Goal: Task Accomplishment & Management: Complete application form

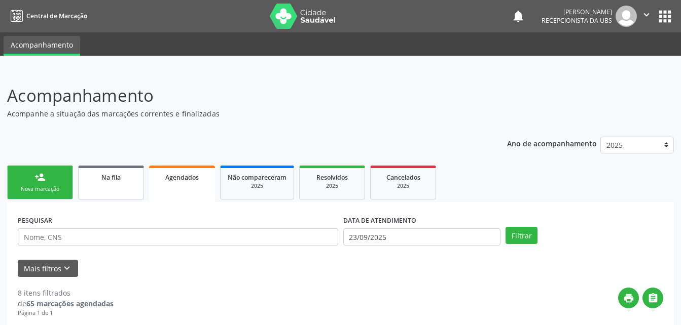
click at [113, 190] on link "Na fila" at bounding box center [111, 183] width 66 height 34
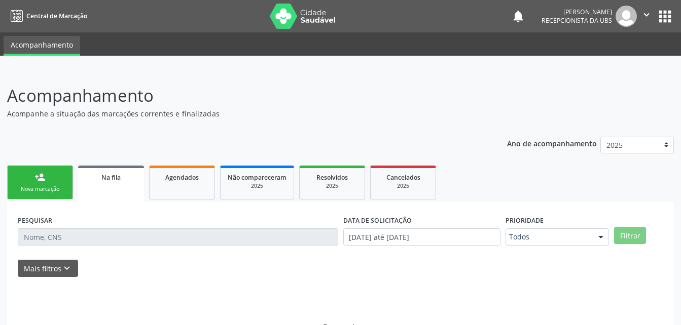
scroll to position [23, 0]
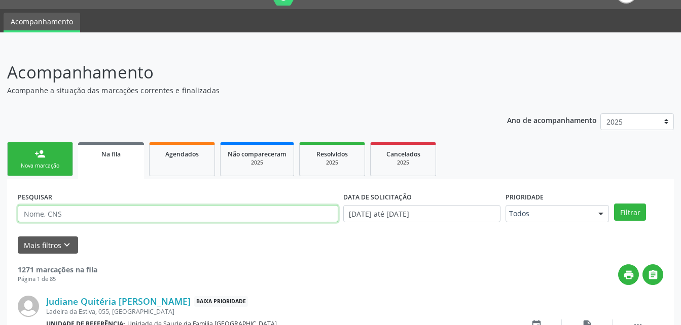
click at [153, 215] on input "text" at bounding box center [178, 213] width 320 height 17
click at [254, 222] on input "text" at bounding box center [178, 213] width 320 height 17
type input "8"
type input "[PERSON_NAME]"
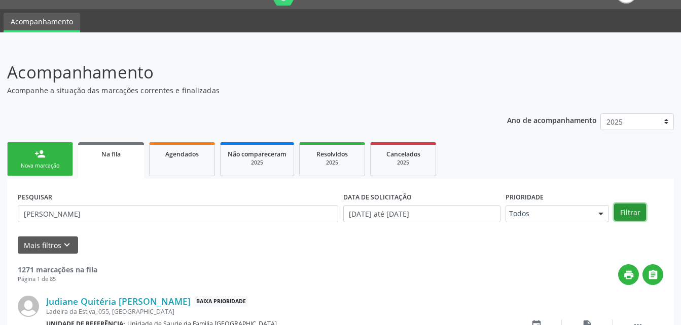
click at [627, 213] on button "Filtrar" at bounding box center [630, 212] width 32 height 17
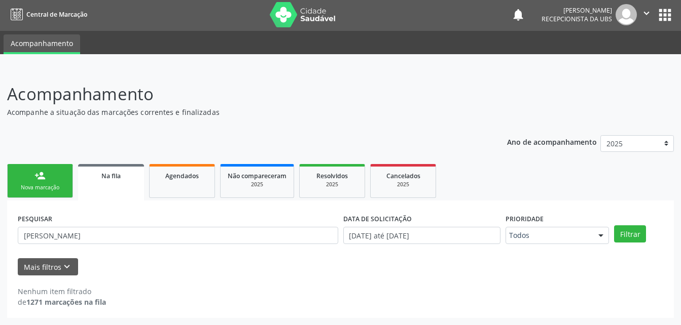
scroll to position [2, 0]
click at [461, 234] on input "[DATE] até [DATE]" at bounding box center [422, 235] width 158 height 17
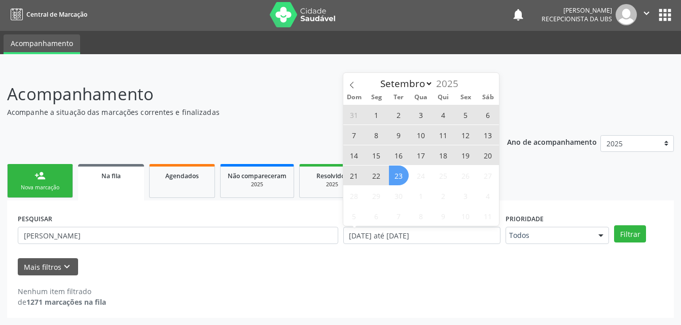
click at [378, 177] on span "22" at bounding box center [376, 176] width 20 height 20
type input "[DATE]"
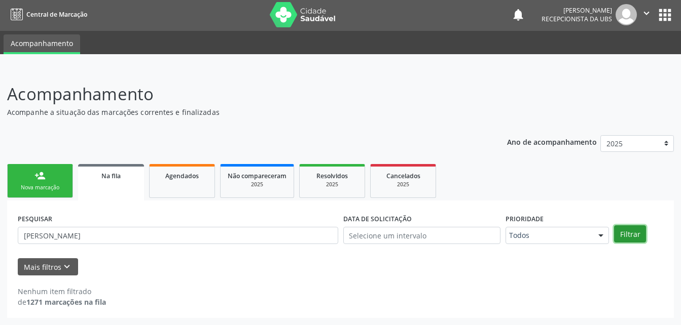
click at [629, 233] on button "Filtrar" at bounding box center [630, 234] width 32 height 17
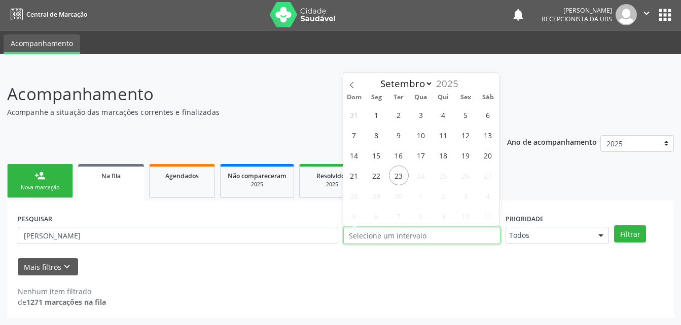
click at [440, 236] on input "text" at bounding box center [422, 235] width 158 height 17
click at [381, 114] on span "1" at bounding box center [376, 115] width 20 height 20
type input "[DATE]"
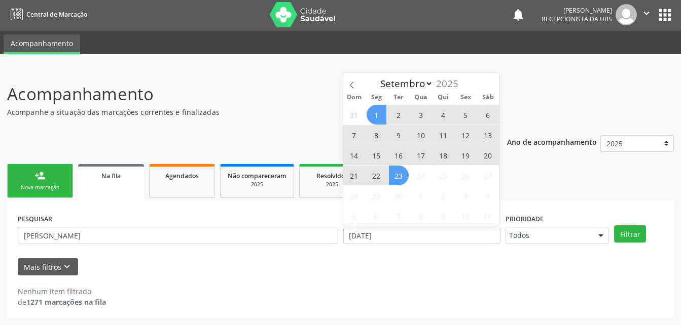
click at [401, 178] on span "23" at bounding box center [399, 176] width 20 height 20
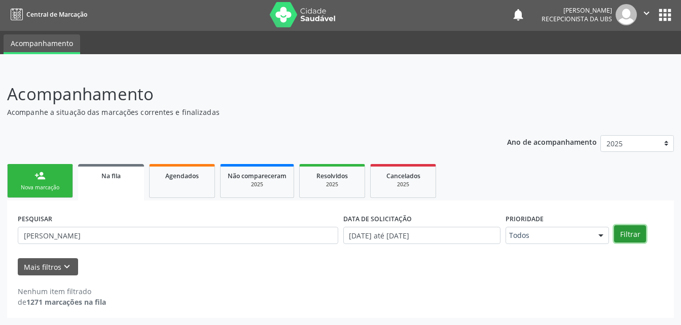
click at [636, 231] on button "Filtrar" at bounding box center [630, 234] width 32 height 17
click at [126, 175] on div "Na fila" at bounding box center [111, 175] width 52 height 11
click at [187, 193] on link "Agendados" at bounding box center [182, 181] width 66 height 34
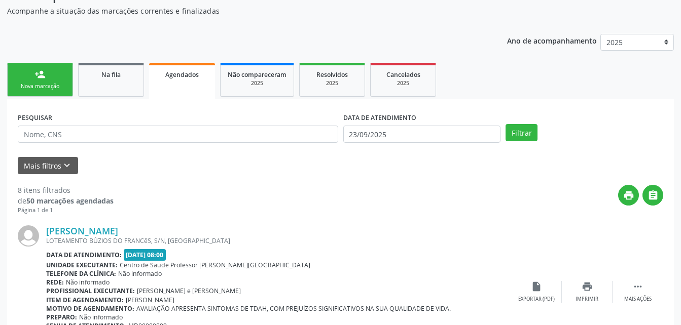
scroll to position [52, 0]
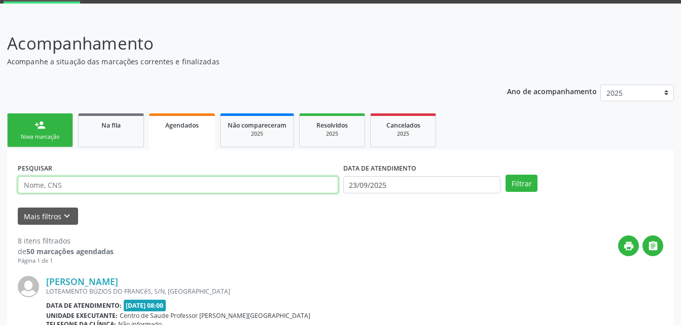
click at [158, 179] on input "text" at bounding box center [178, 184] width 320 height 17
type input "[PERSON_NAME]"
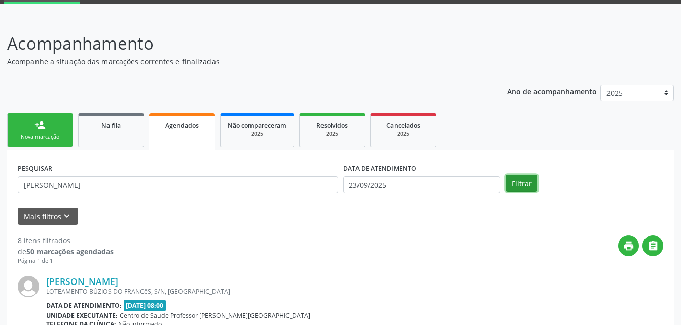
click at [512, 184] on button "Filtrar" at bounding box center [521, 183] width 32 height 17
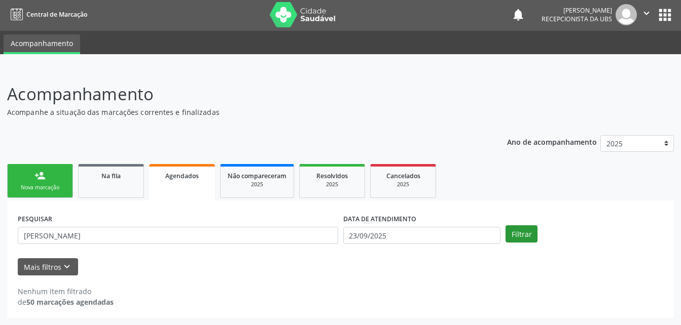
scroll to position [2, 0]
click at [110, 187] on link "Na fila" at bounding box center [111, 181] width 66 height 34
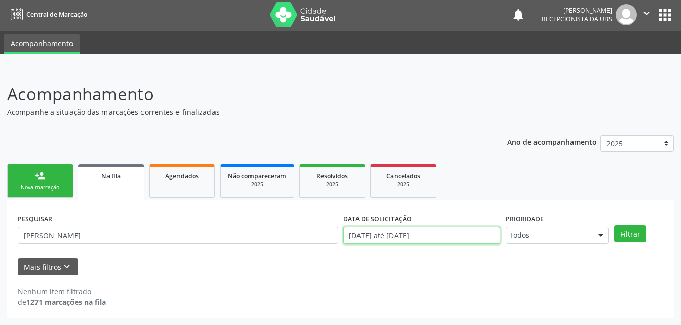
click at [462, 230] on input "[DATE] até [DATE]" at bounding box center [422, 235] width 158 height 17
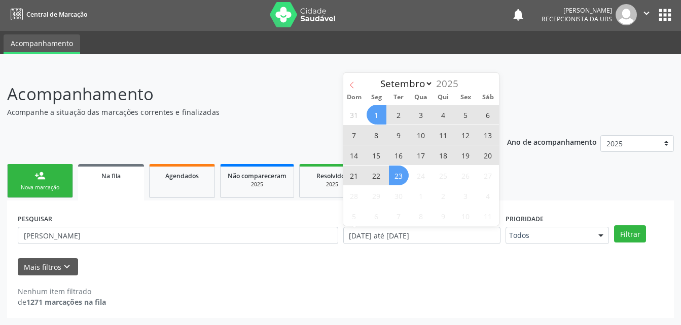
click at [353, 86] on icon at bounding box center [351, 85] width 7 height 7
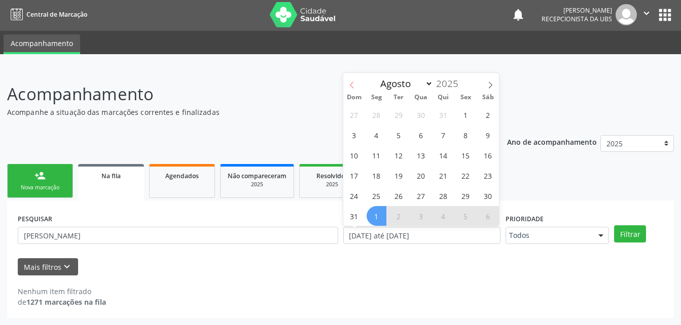
click at [353, 86] on icon at bounding box center [351, 85] width 7 height 7
select select "6"
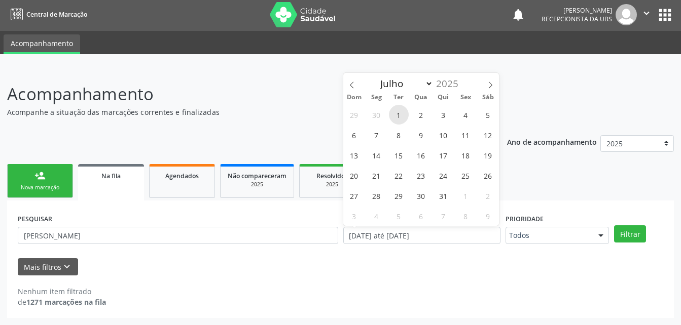
drag, startPoint x: 353, startPoint y: 86, endPoint x: 394, endPoint y: 115, distance: 50.5
click at [394, 115] on span "1" at bounding box center [399, 115] width 20 height 20
type input "[DATE]"
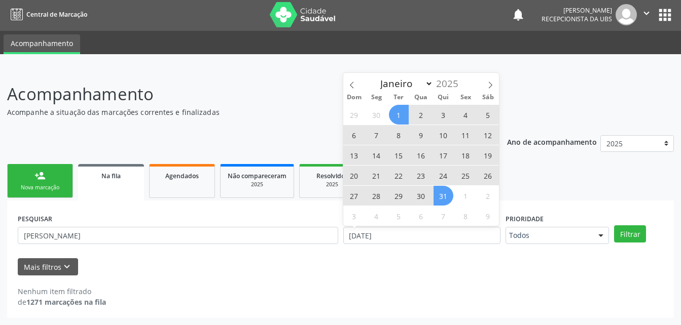
click at [436, 198] on span "31" at bounding box center [443, 196] width 20 height 20
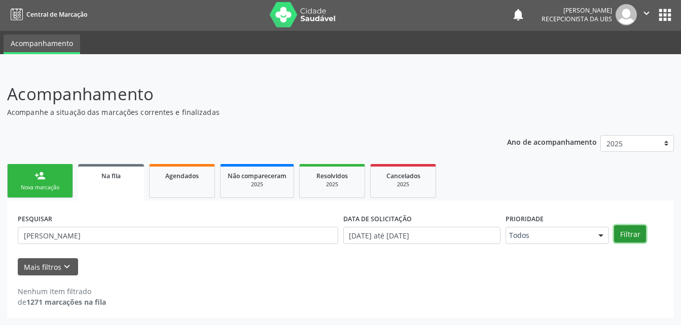
click at [628, 229] on button "Filtrar" at bounding box center [630, 234] width 32 height 17
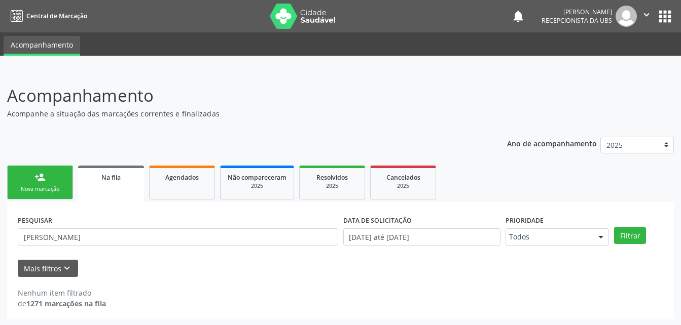
click at [45, 183] on link "person_add Nova marcação" at bounding box center [40, 183] width 66 height 34
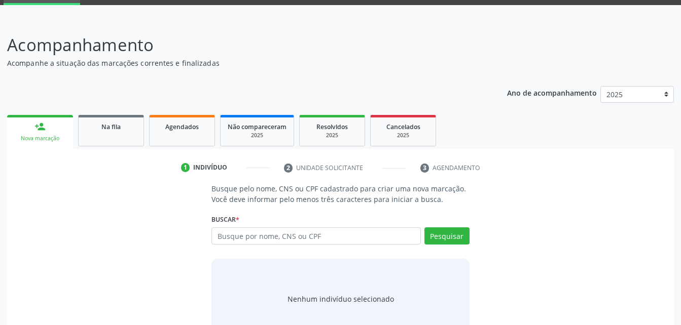
scroll to position [80, 0]
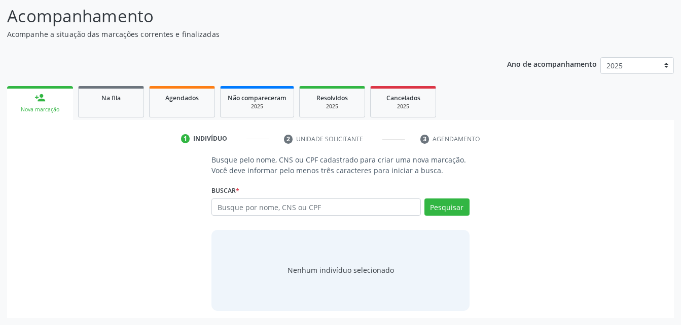
drag, startPoint x: 241, startPoint y: 216, endPoint x: 244, endPoint y: 206, distance: 10.4
click at [241, 215] on div "Busque por nome, CNS ou CPF Nenhum resultado encontrado para: " " Digite nome, …" at bounding box center [339, 211] width 257 height 24
click at [244, 206] on input "text" at bounding box center [315, 207] width 209 height 17
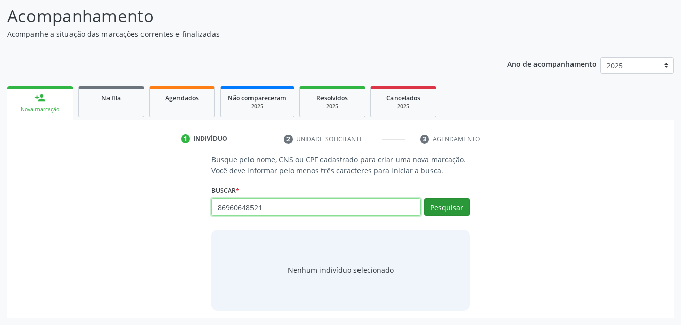
type input "86960648521"
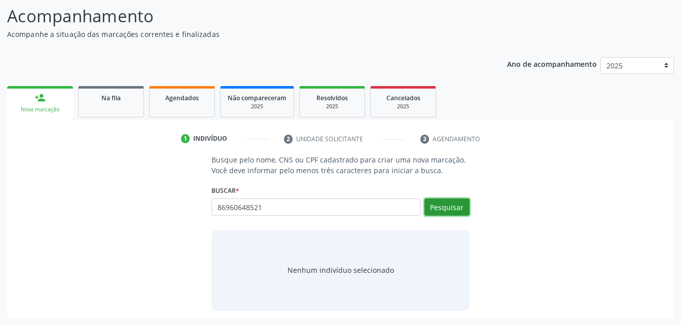
click at [464, 207] on button "Pesquisar" at bounding box center [446, 207] width 45 height 17
type input "86960648521"
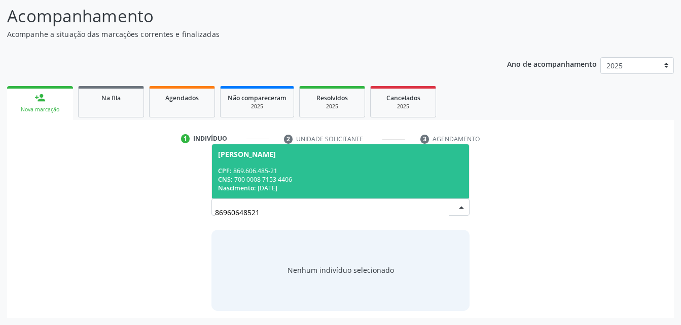
click at [348, 162] on span "[PERSON_NAME] CPF: 869.606.485-21 CNS: 700 0008 7153 4406 Nascimento: [DATE]" at bounding box center [340, 171] width 256 height 54
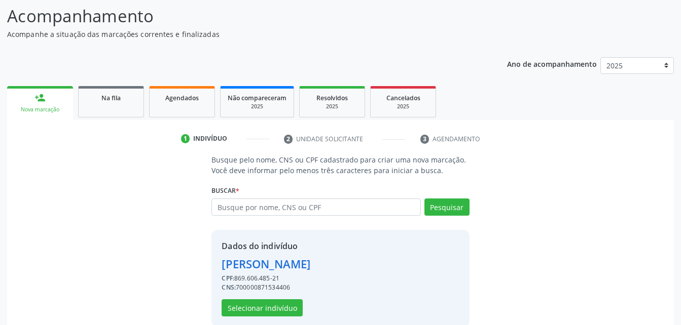
scroll to position [95, 0]
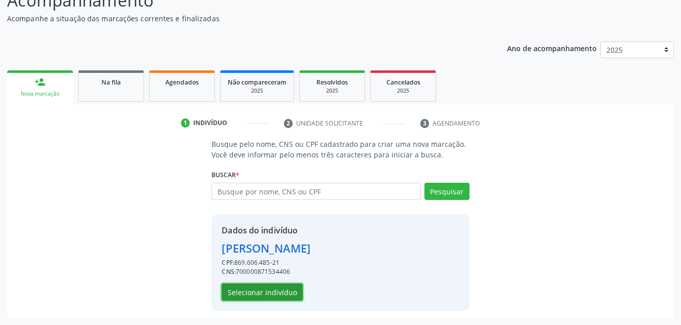
click at [280, 295] on button "Selecionar indivíduo" at bounding box center [261, 292] width 81 height 17
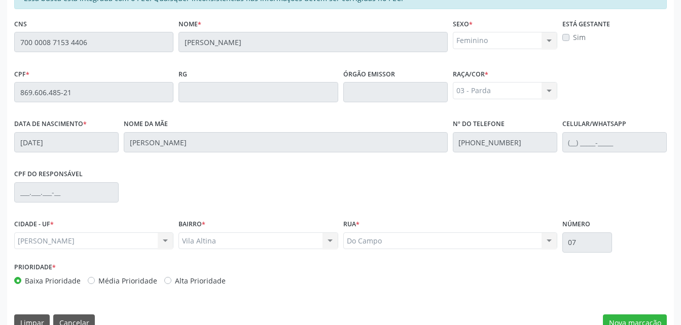
scroll to position [268, 0]
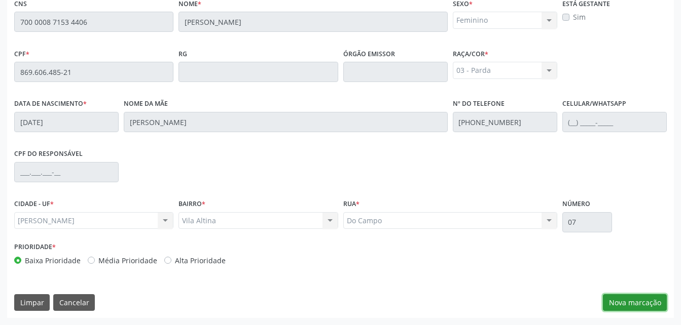
click at [616, 302] on button "Nova marcação" at bounding box center [635, 302] width 64 height 17
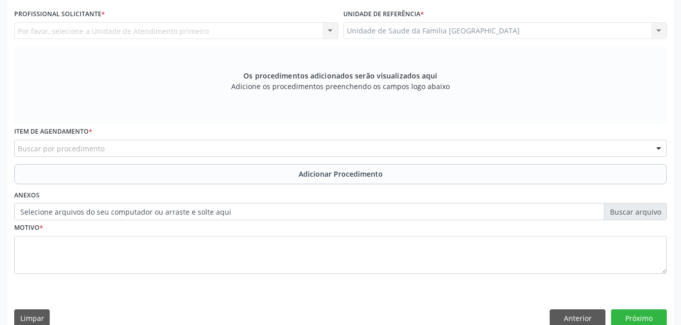
scroll to position [166, 0]
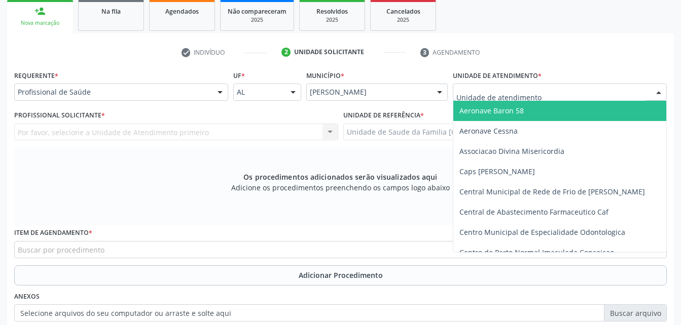
click at [551, 89] on div at bounding box center [560, 92] width 214 height 17
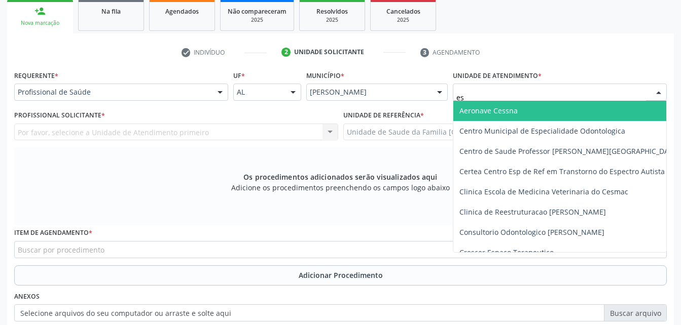
type input "est"
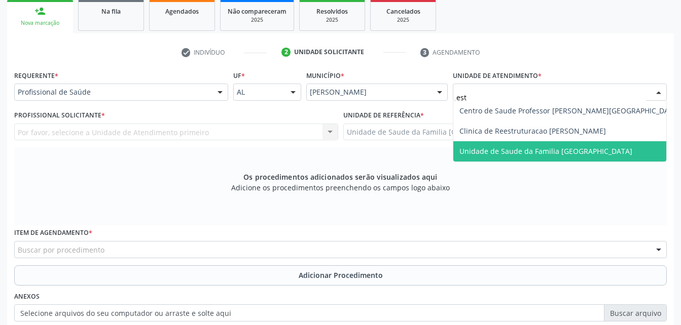
click at [543, 146] on span "Unidade de Saude da Familia [GEOGRAPHIC_DATA]" at bounding box center [545, 151] width 173 height 10
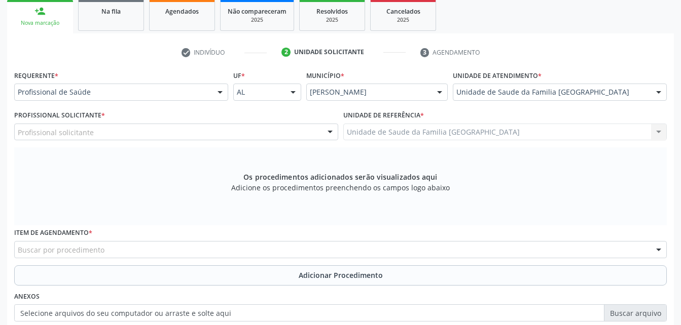
click at [201, 133] on div "Profissional solicitante" at bounding box center [176, 132] width 324 height 17
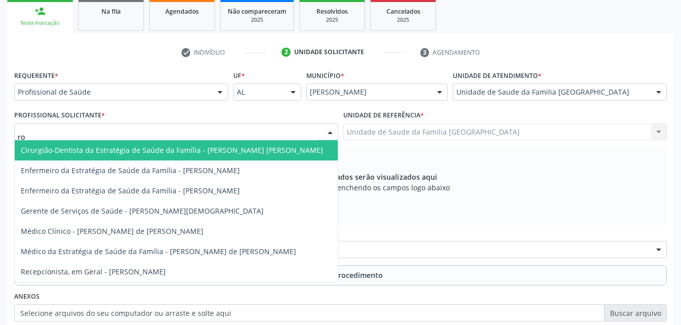
type input "rod"
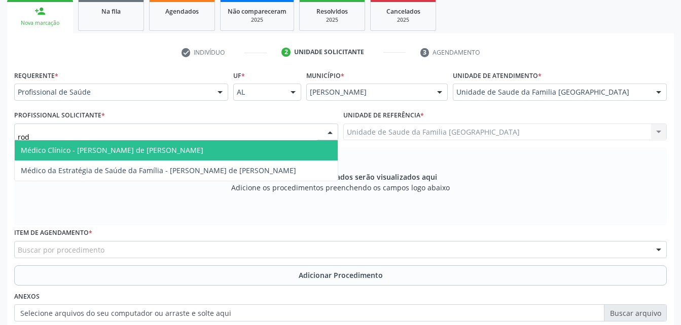
click at [227, 153] on span "Médico Clínico - [PERSON_NAME] de [PERSON_NAME]" at bounding box center [176, 150] width 323 height 20
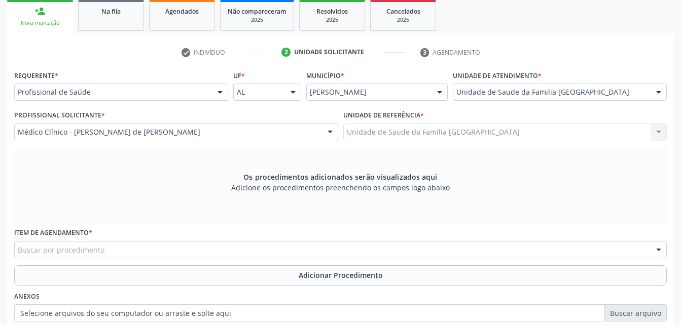
click at [244, 257] on div "Buscar por procedimento" at bounding box center [340, 249] width 652 height 17
click at [232, 244] on div "Buscar por procedimento" at bounding box center [340, 249] width 652 height 17
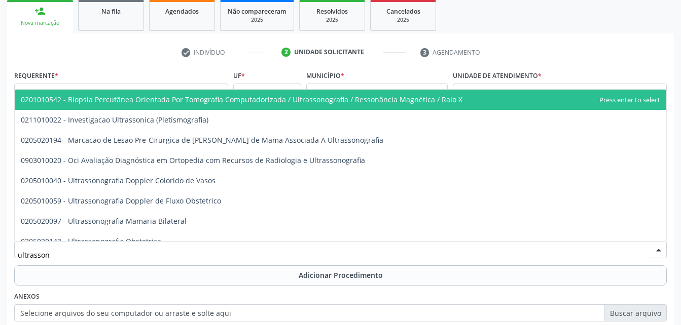
type input "ultrassono"
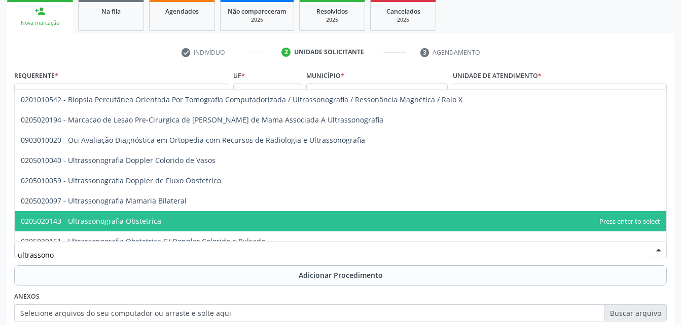
click at [214, 224] on span "0205020143 - Ultrassonografia Obstetrica" at bounding box center [340, 221] width 651 height 20
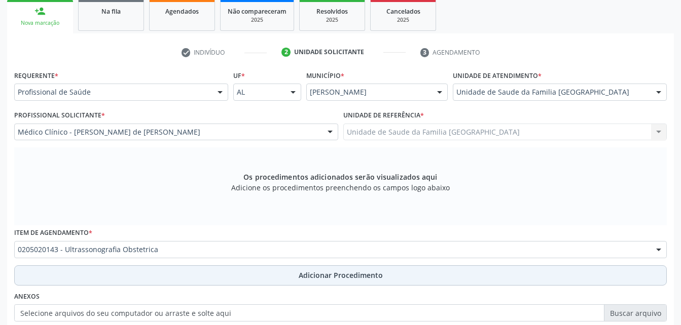
click at [267, 278] on button "Adicionar Procedimento" at bounding box center [340, 276] width 652 height 20
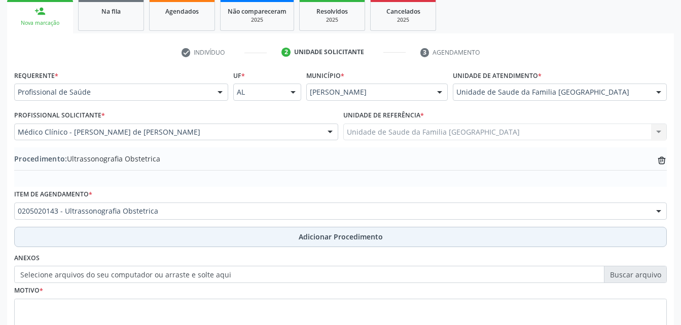
scroll to position [217, 0]
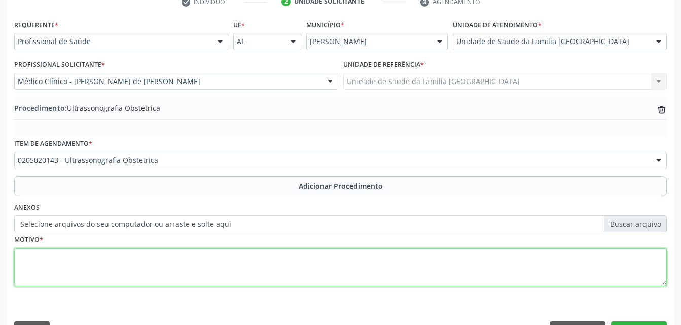
click at [266, 275] on textarea at bounding box center [340, 267] width 652 height 39
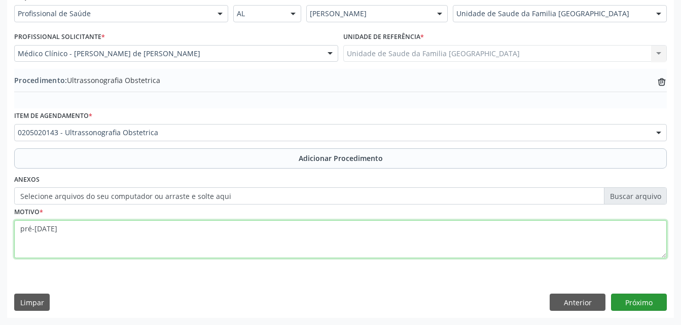
type textarea "pré-[DATE]"
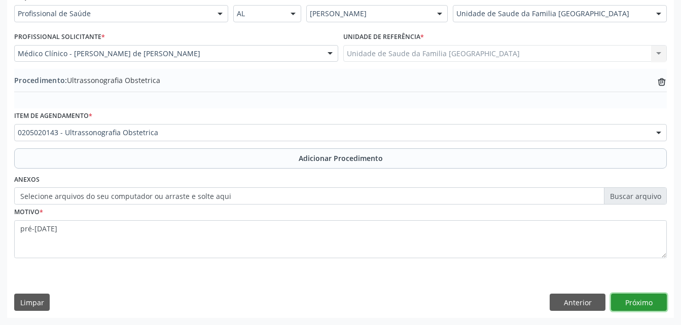
click at [651, 303] on button "Próximo" at bounding box center [639, 302] width 56 height 17
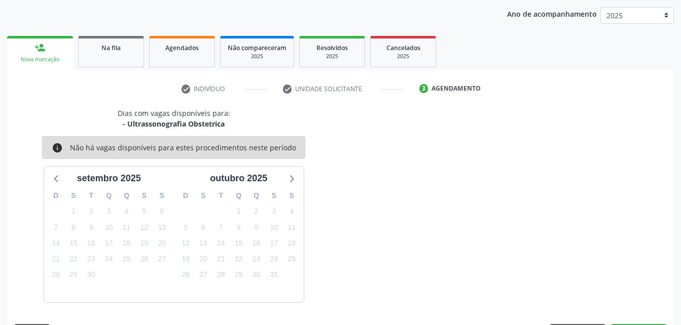
scroll to position [160, 0]
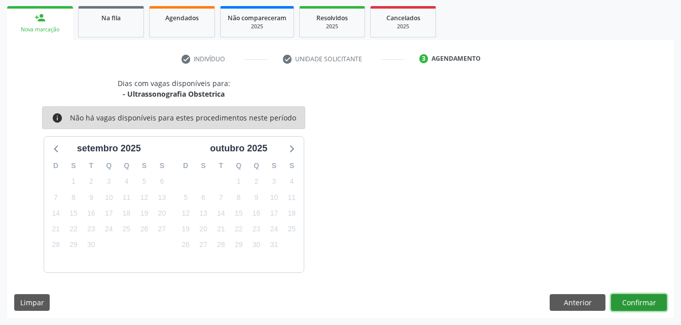
click at [655, 310] on button "Confirmar" at bounding box center [639, 302] width 56 height 17
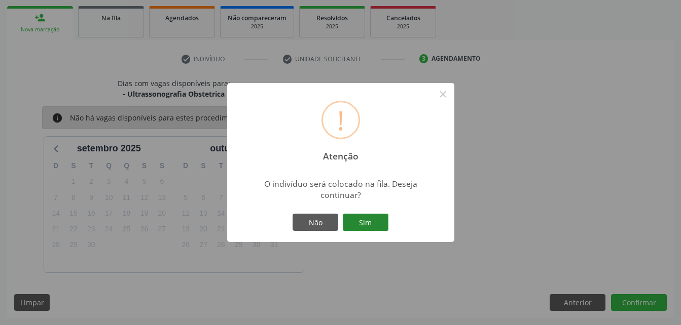
click at [363, 226] on button "Sim" at bounding box center [366, 222] width 46 height 17
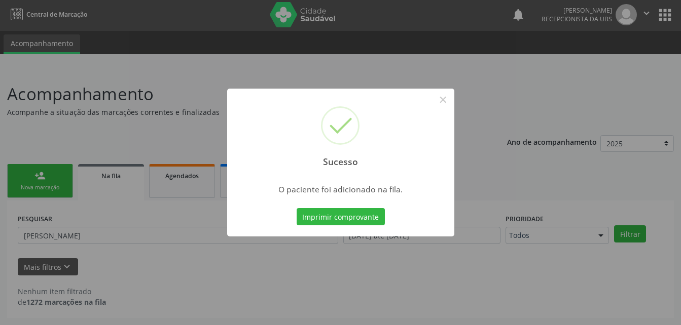
scroll to position [2, 0]
click at [445, 104] on button "×" at bounding box center [442, 99] width 17 height 17
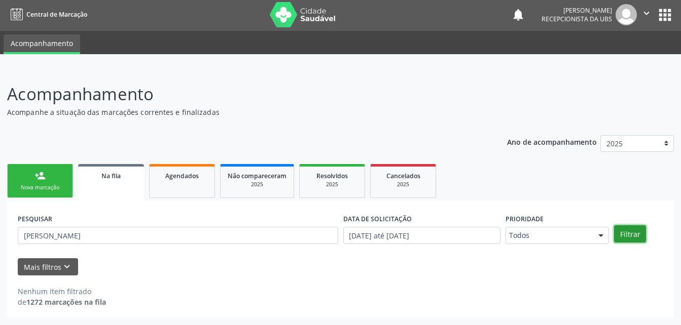
click at [625, 231] on button "Filtrar" at bounding box center [630, 234] width 32 height 17
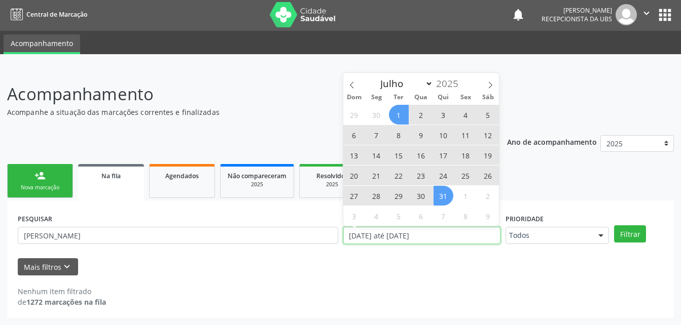
click at [464, 234] on input "[DATE] até [DATE]" at bounding box center [422, 235] width 158 height 17
click at [394, 115] on span "1" at bounding box center [399, 115] width 20 height 20
type input "[DATE]"
click at [440, 195] on span "31" at bounding box center [443, 196] width 20 height 20
click at [455, 235] on input "[DATE] até [DATE]" at bounding box center [422, 235] width 158 height 17
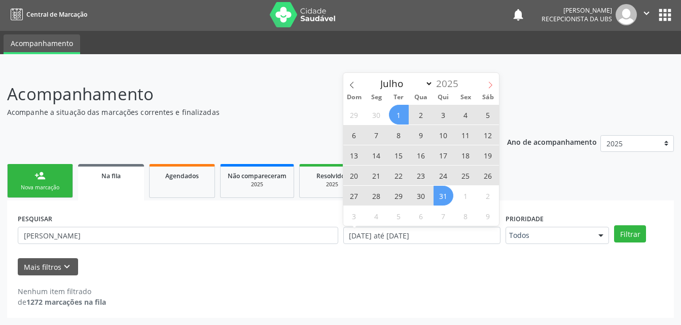
click at [489, 85] on icon at bounding box center [489, 85] width 7 height 7
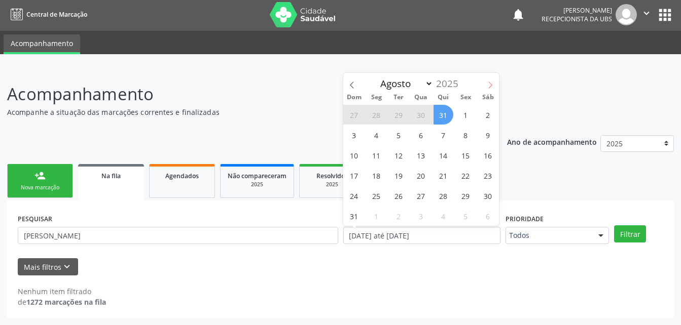
click at [489, 85] on icon at bounding box center [489, 85] width 7 height 7
select select "8"
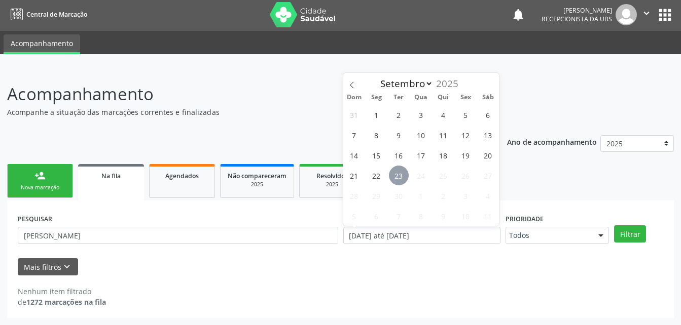
click at [399, 176] on span "23" at bounding box center [399, 176] width 20 height 20
type input "23/09/2025"
click at [377, 177] on span "22" at bounding box center [376, 176] width 20 height 20
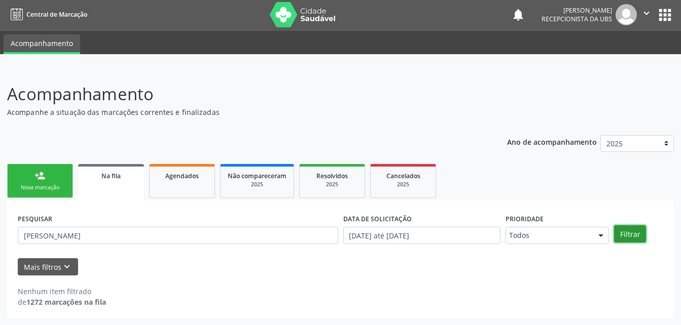
click at [639, 241] on button "Filtrar" at bounding box center [630, 234] width 32 height 17
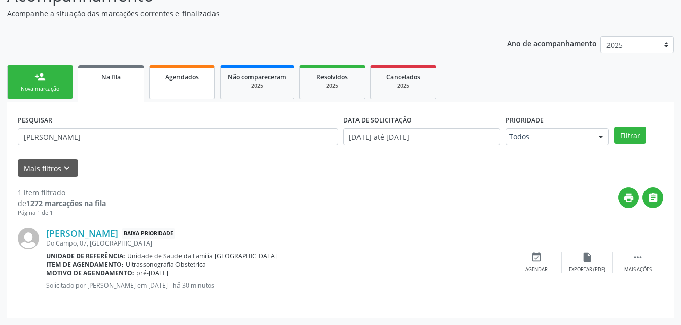
click at [190, 86] on link "Agendados" at bounding box center [182, 82] width 66 height 34
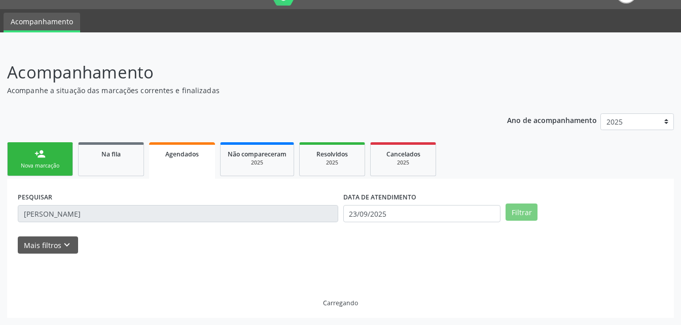
scroll to position [2, 0]
